Goal: Information Seeking & Learning: Learn about a topic

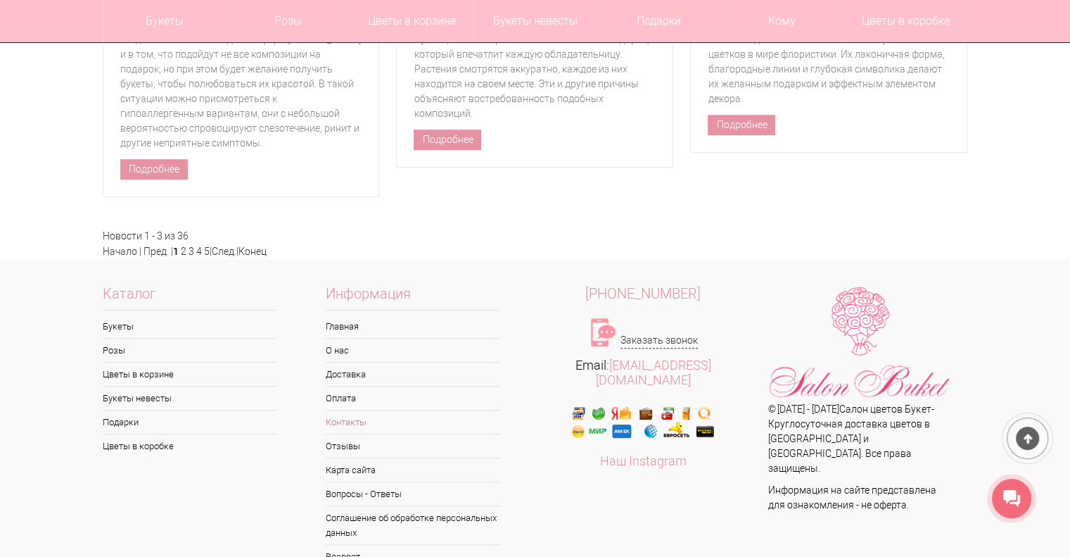
scroll to position [6314, 0]
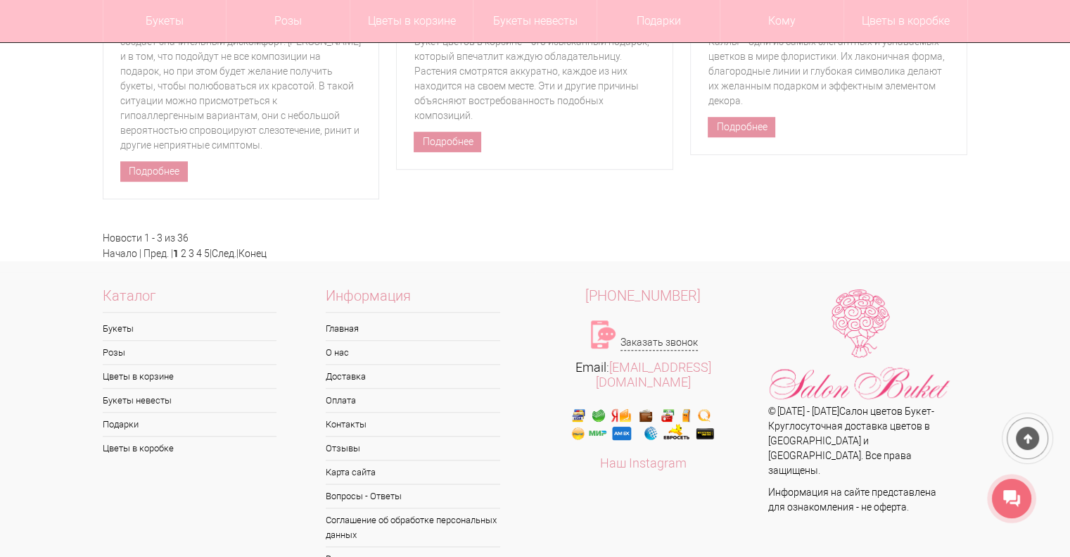
click at [141, 306] on span "Каталог" at bounding box center [190, 301] width 175 height 24
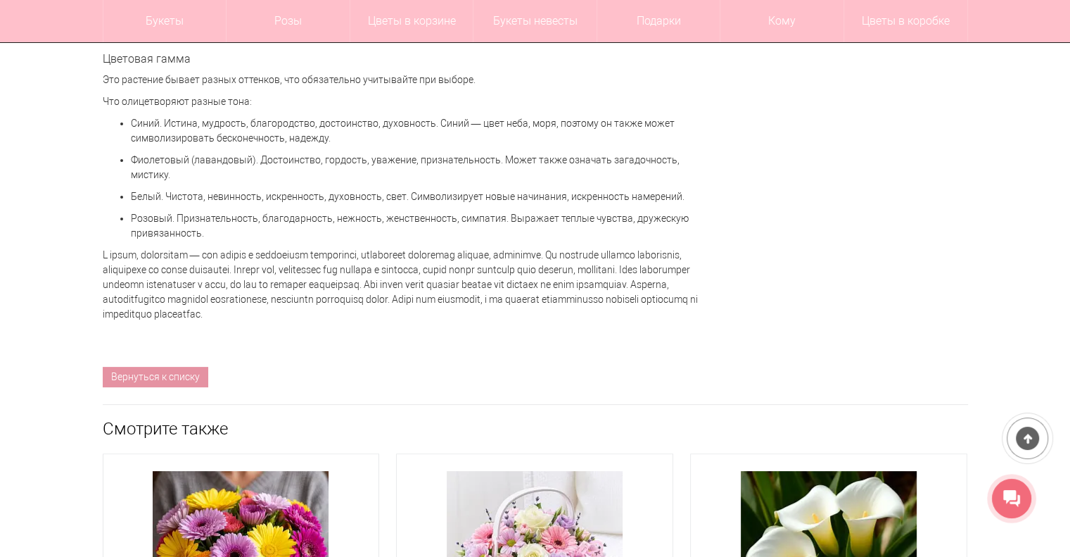
scroll to position [5624, 0]
click at [171, 386] on link "Вернуться к списку" at bounding box center [156, 376] width 106 height 20
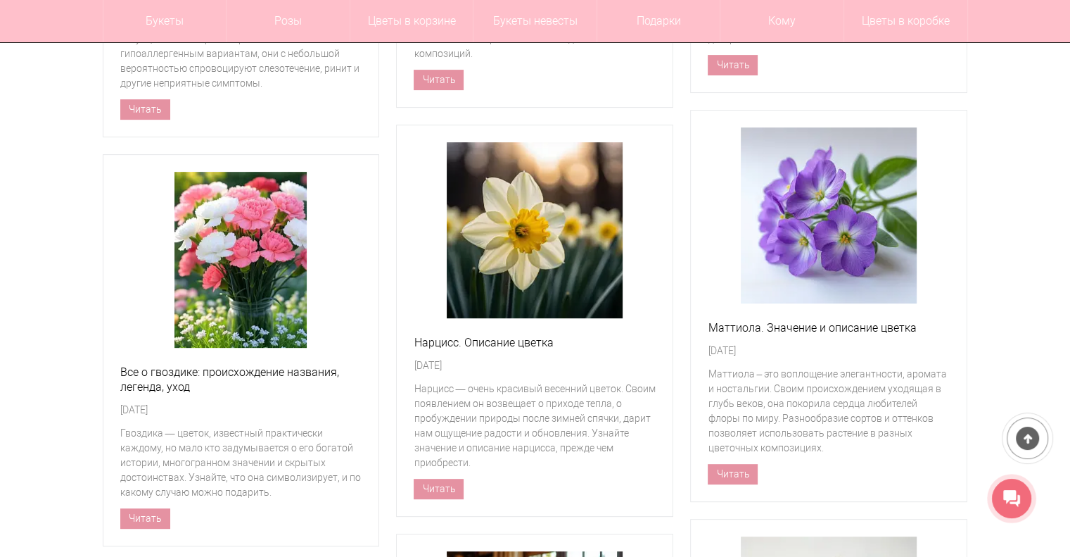
scroll to position [514, 0]
